Goal: Task Accomplishment & Management: Manage account settings

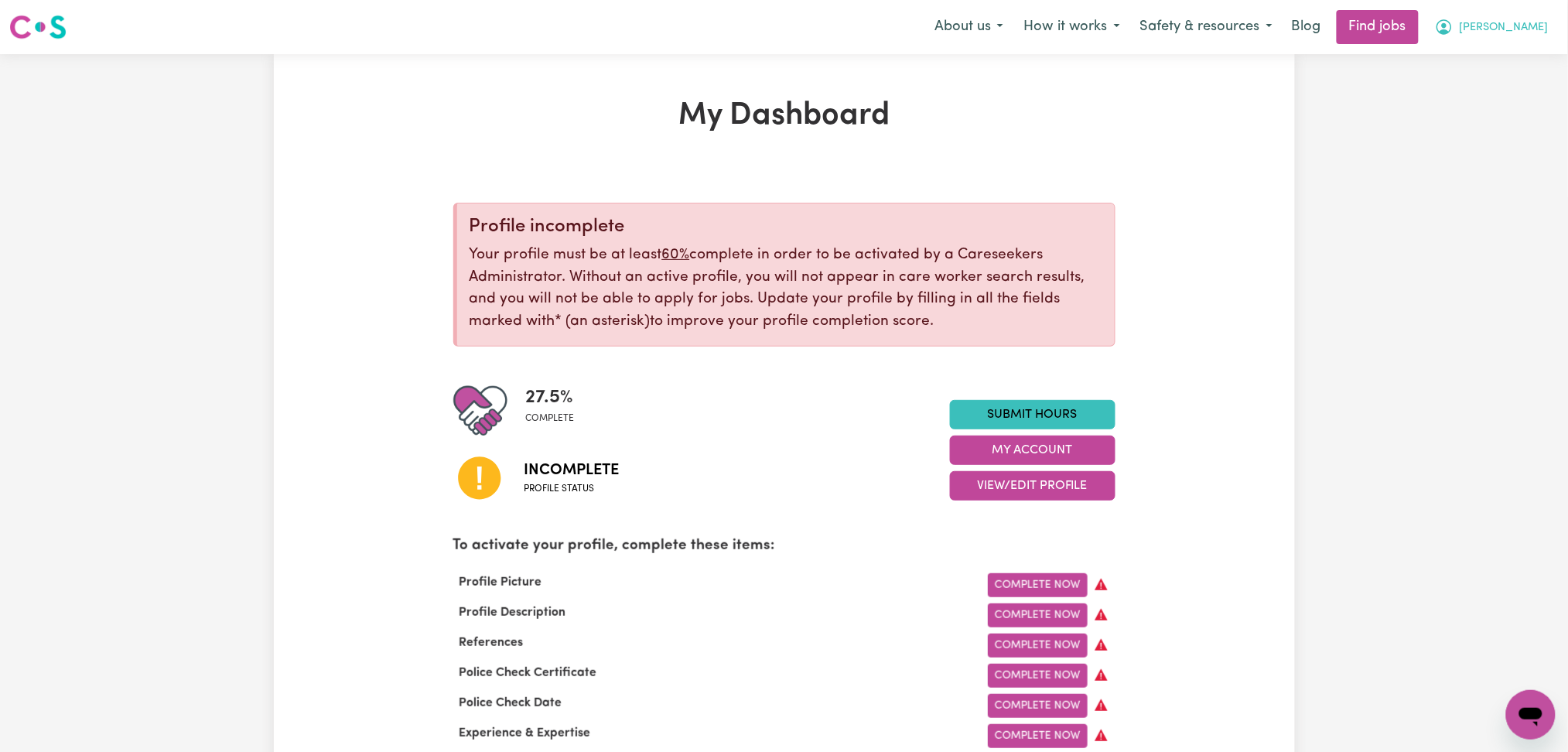
drag, startPoint x: 1514, startPoint y: 34, endPoint x: 1517, endPoint y: 42, distance: 8.5
click at [1515, 34] on span "[PERSON_NAME]" at bounding box center [1505, 27] width 89 height 17
click at [1498, 113] on link "Logout" at bounding box center [1497, 119] width 122 height 30
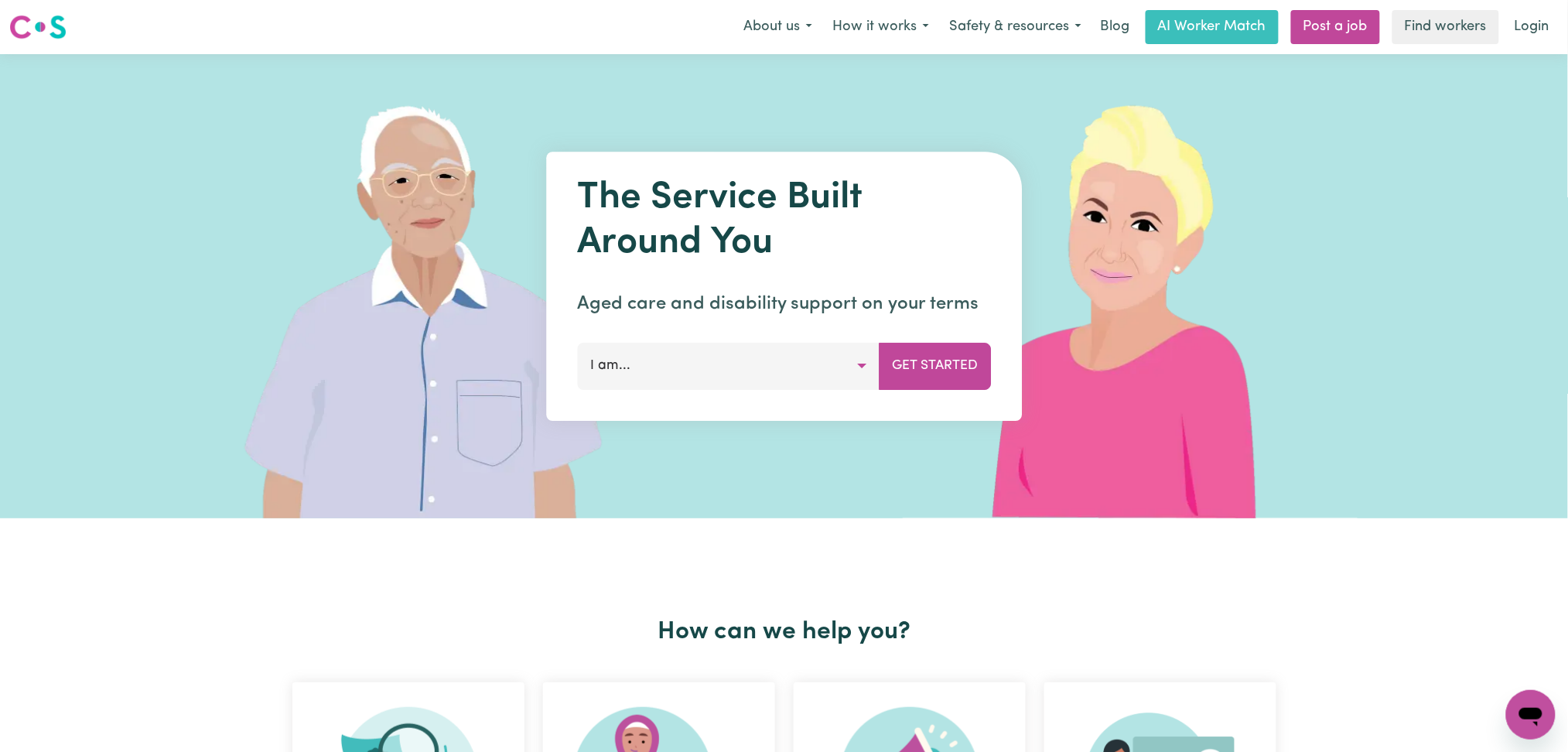
click at [1537, 24] on link "Login" at bounding box center [1532, 26] width 54 height 34
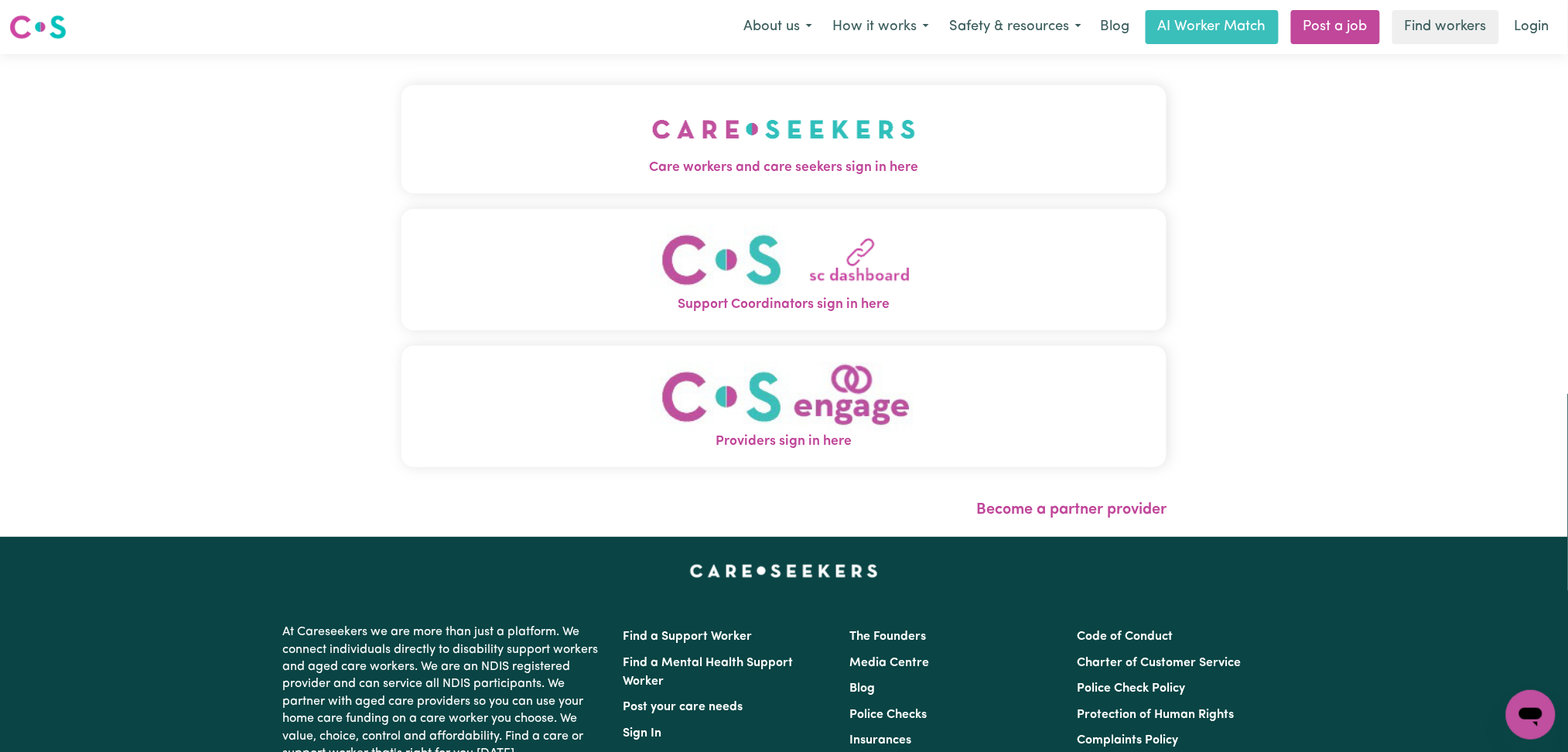
click at [690, 167] on span "Care workers and care seekers sign in here" at bounding box center [784, 167] width 766 height 20
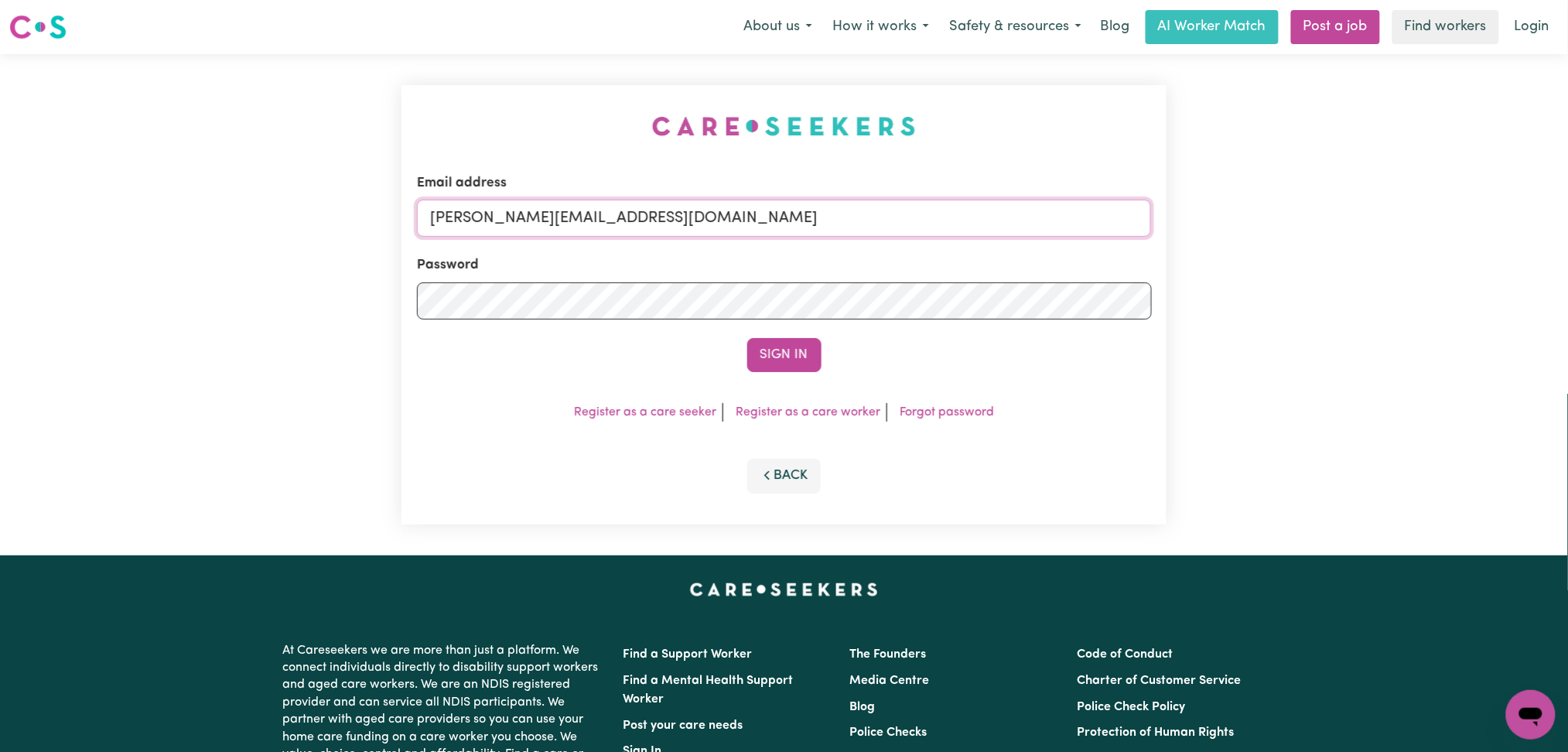
drag, startPoint x: 636, startPoint y: 216, endPoint x: 631, endPoint y: 226, distance: 11.2
click at [636, 216] on input "[PERSON_NAME][EMAIL_ADDRESS][DOMAIN_NAME]" at bounding box center [785, 218] width 735 height 37
drag, startPoint x: 510, startPoint y: 210, endPoint x: 889, endPoint y: 220, distance: 379.1
click at [899, 214] on input "Superuser~[EMAIL_ADDRESS][DOMAIN_NAME]" at bounding box center [785, 218] width 735 height 37
type input "Superuser~[EMAIL_ADDRESS][DOMAIN_NAME]"
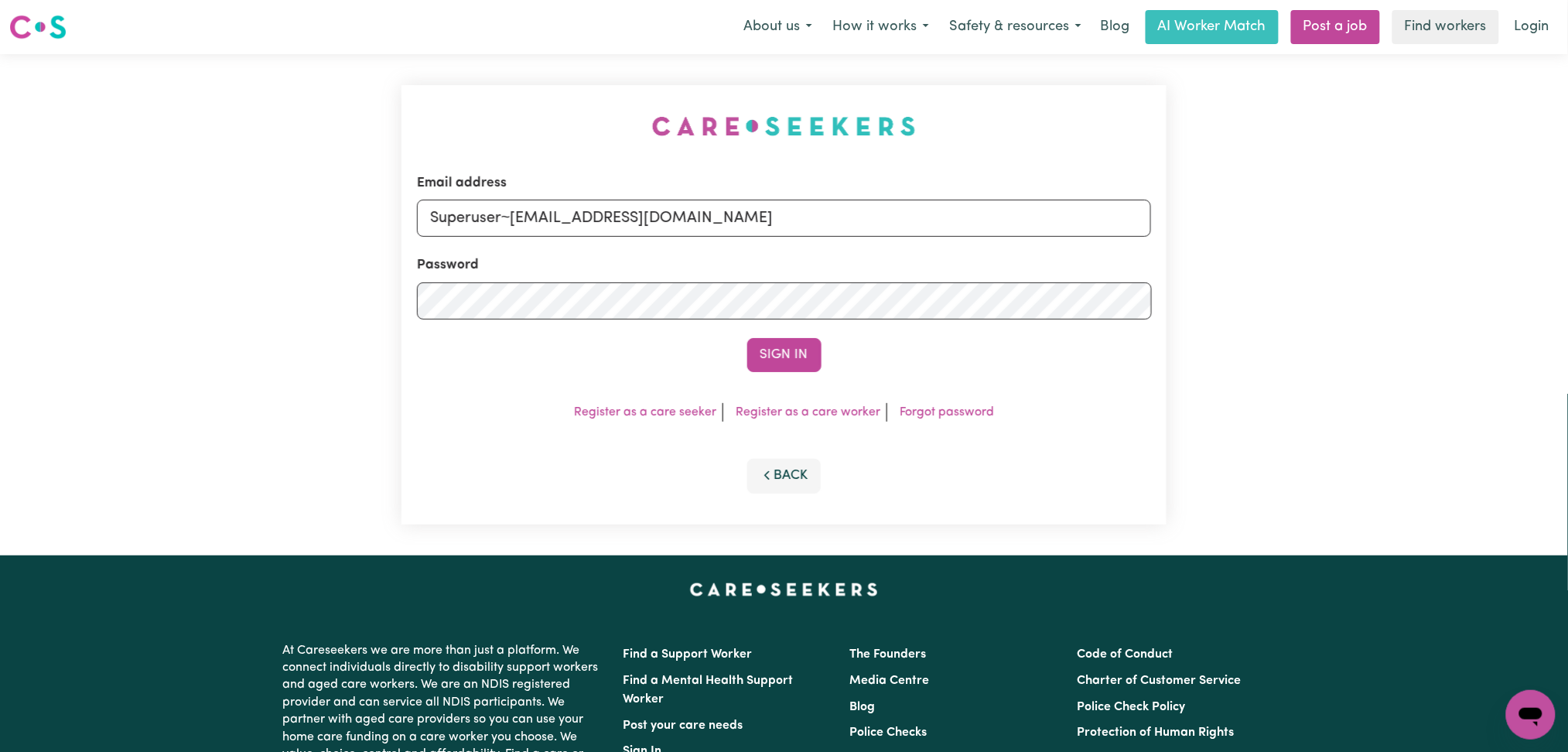
click at [762, 360] on button "Sign In" at bounding box center [785, 355] width 74 height 34
